Goal: Task Accomplishment & Management: Manage account settings

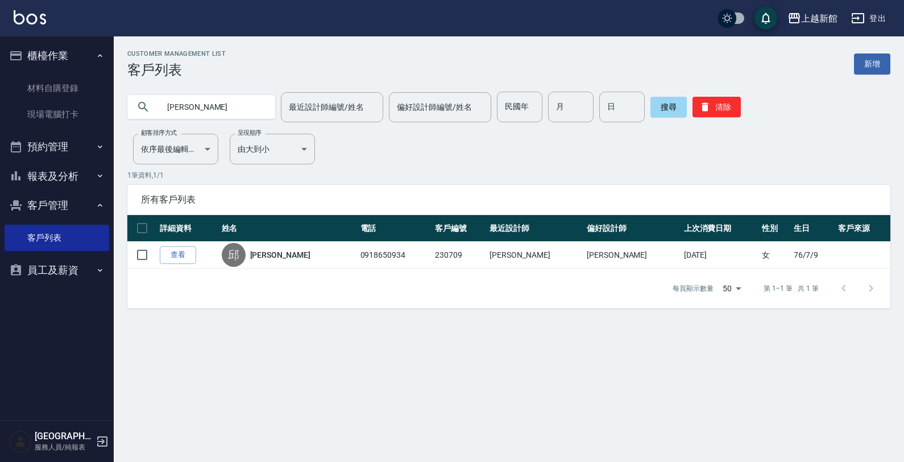
type input "邱"
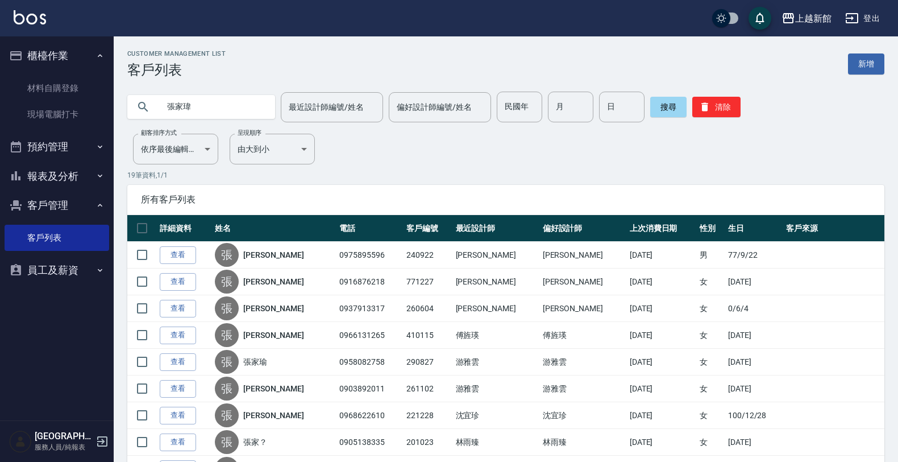
type input "張家瑋"
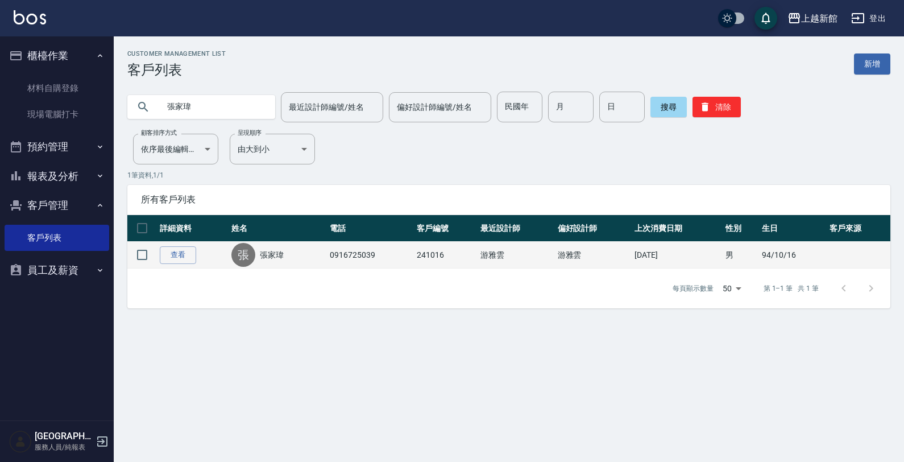
click at [196, 253] on td "查看" at bounding box center [193, 255] width 72 height 27
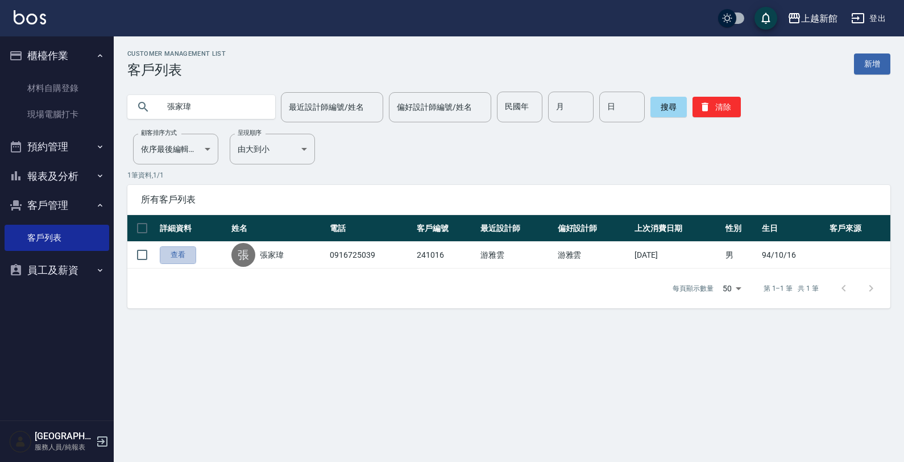
click at [188, 256] on link "查看" at bounding box center [178, 255] width 36 height 18
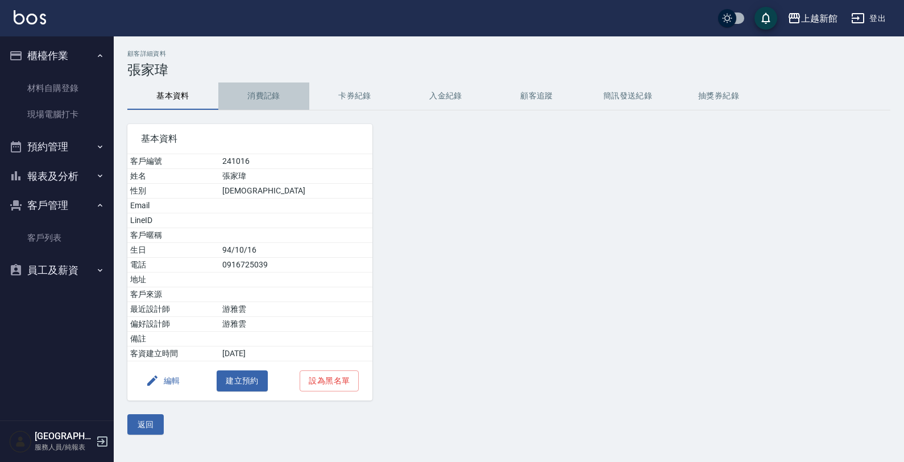
click at [275, 92] on button "消費記錄" at bounding box center [263, 95] width 91 height 27
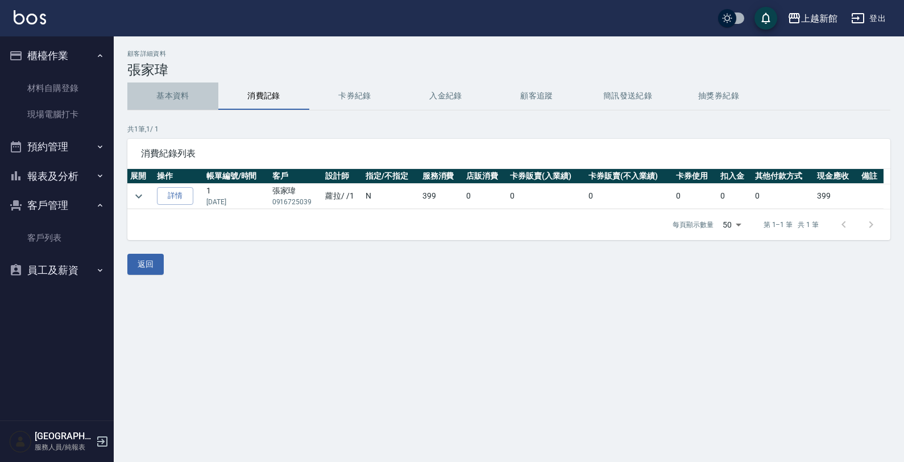
click at [162, 94] on button "基本資料" at bounding box center [172, 95] width 91 height 27
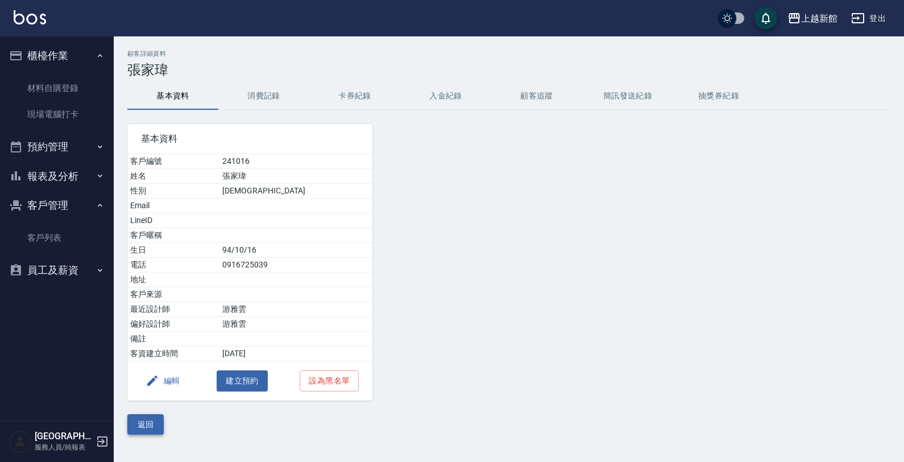
click at [149, 427] on button "返回" at bounding box center [145, 424] width 36 height 21
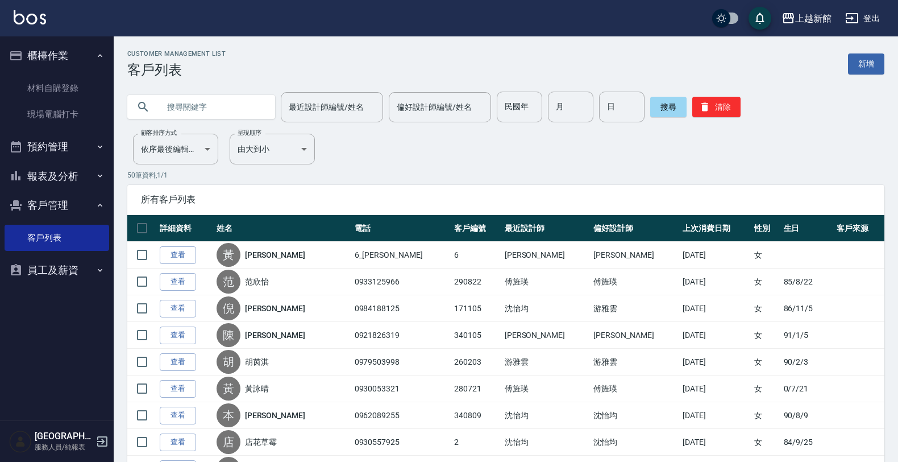
click at [234, 104] on input "text" at bounding box center [212, 107] width 107 height 31
type input "0937913317"
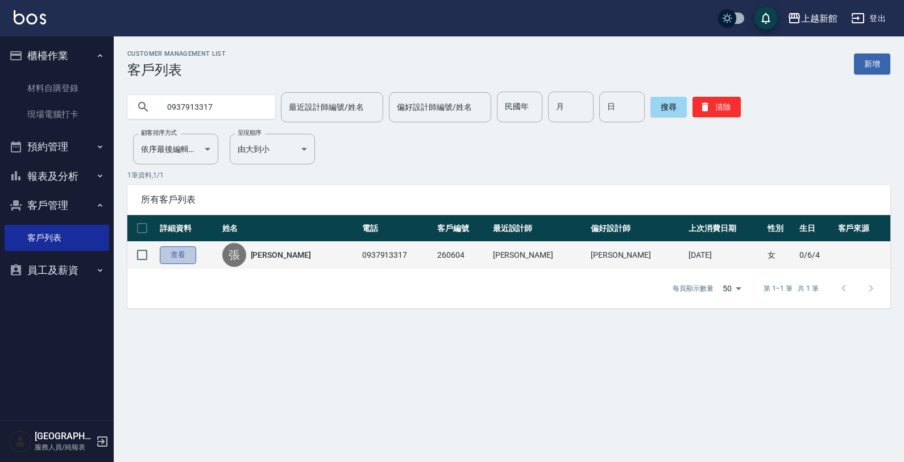
click at [163, 256] on link "查看" at bounding box center [178, 255] width 36 height 18
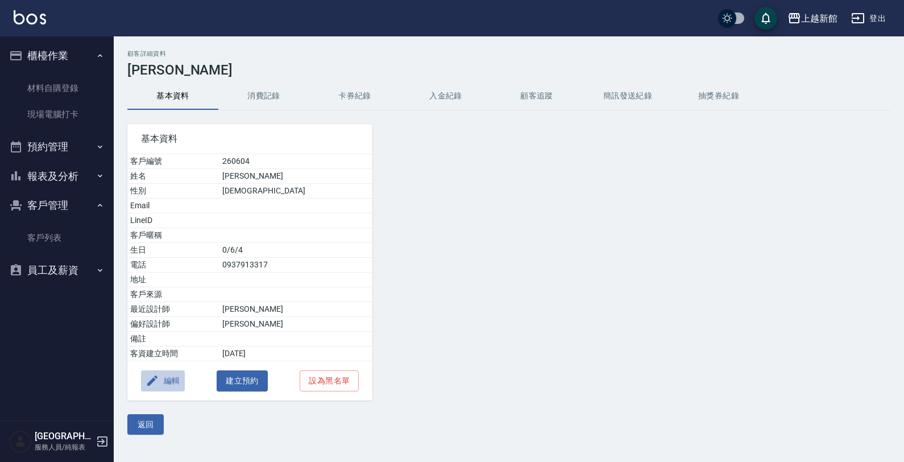
click at [157, 377] on icon "button" at bounding box center [153, 380] width 14 height 14
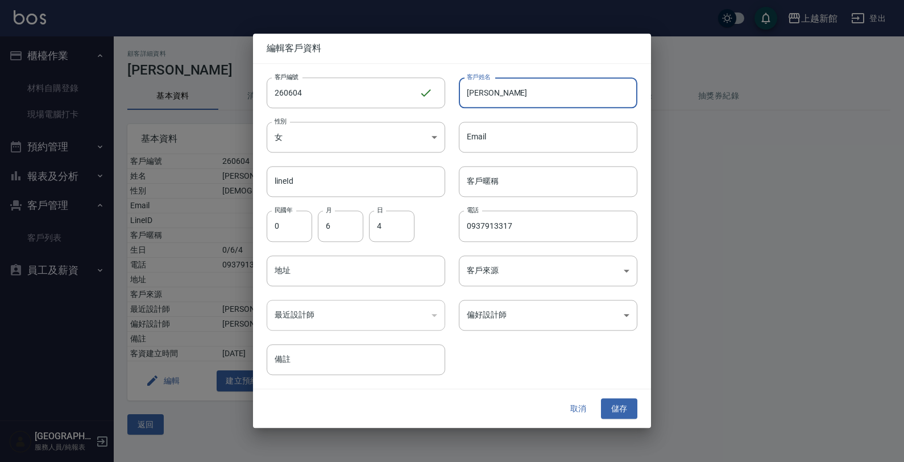
click at [516, 94] on input "[PERSON_NAME]" at bounding box center [548, 92] width 178 height 31
type input "張家瑋"
click at [621, 419] on div "取消 儲存" at bounding box center [452, 408] width 398 height 39
click at [622, 412] on button "儲存" at bounding box center [619, 408] width 36 height 21
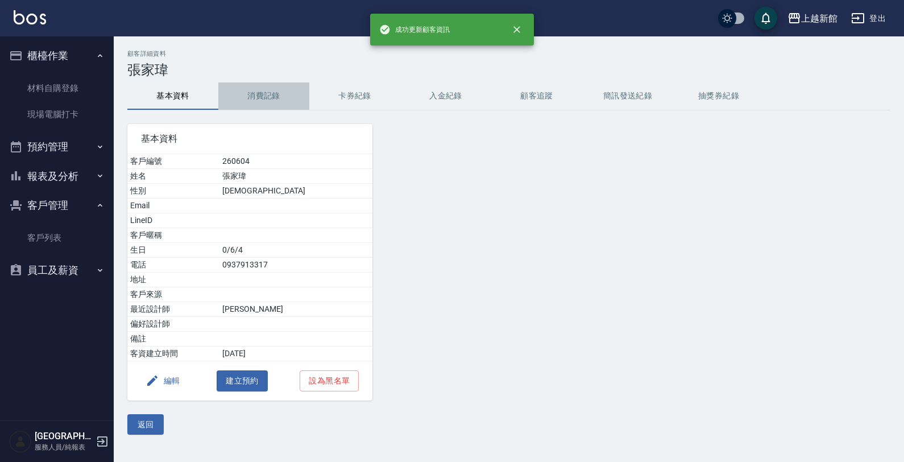
click at [277, 99] on button "消費記錄" at bounding box center [263, 95] width 91 height 27
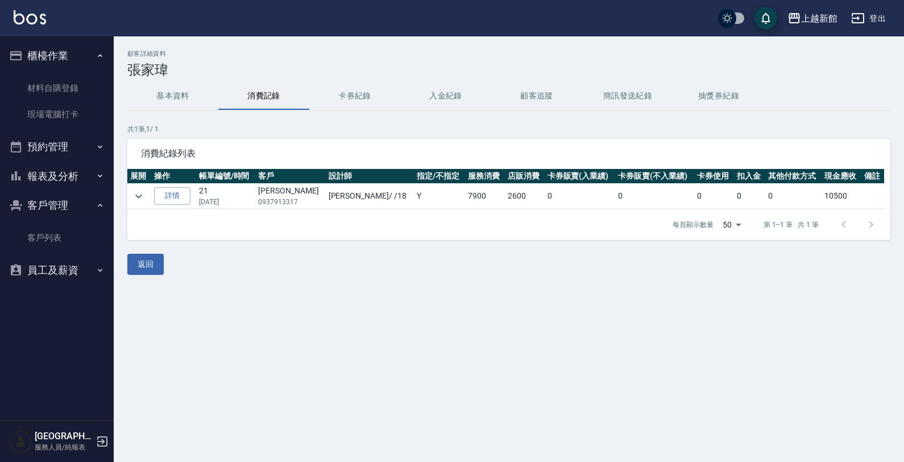
click at [165, 88] on button "基本資料" at bounding box center [172, 95] width 91 height 27
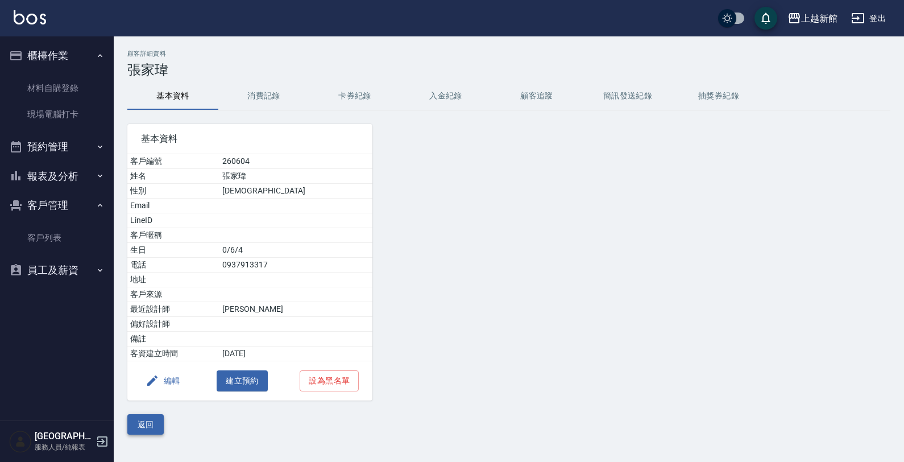
drag, startPoint x: 136, startPoint y: 410, endPoint x: 138, endPoint y: 425, distance: 14.8
click at [138, 425] on div "顧客詳細資料 [PERSON_NAME] 基本資料 消費記錄 卡券紀錄 入金紀錄 顧客追蹤 簡訊發送紀錄 抽獎券紀錄 基本資料 客戶編號 260604 姓名 …" at bounding box center [509, 242] width 790 height 384
click at [139, 425] on button "返回" at bounding box center [145, 424] width 36 height 21
